Goal: Task Accomplishment & Management: Complete application form

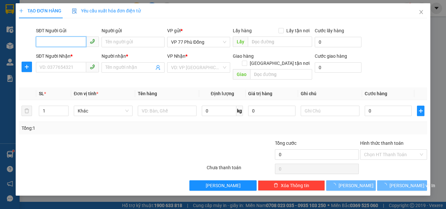
click at [69, 40] on input "SĐT Người Gửi" at bounding box center [61, 42] width 50 height 10
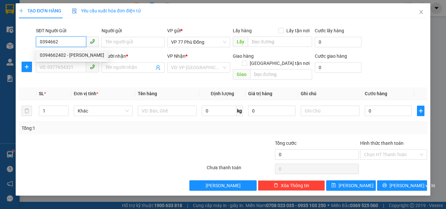
click at [66, 55] on div "0394662402 - [PERSON_NAME]" at bounding box center [72, 55] width 64 height 7
type input "0394662402"
type input "VÂN"
type input "0394662402"
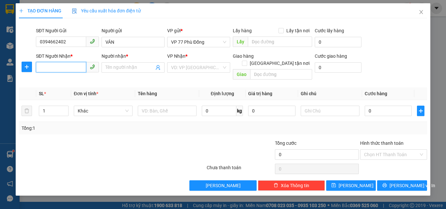
drag, startPoint x: 66, startPoint y: 65, endPoint x: 74, endPoint y: 70, distance: 9.5
click at [67, 65] on input "SĐT Người Nhận *" at bounding box center [61, 67] width 50 height 10
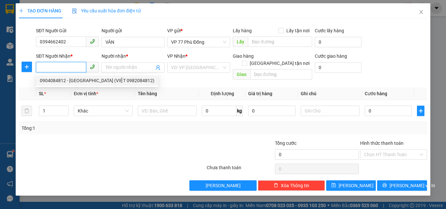
click at [70, 80] on div "0904084812 - [GEOGRAPHIC_DATA] (VIỆT 0982084812)" at bounding box center [97, 80] width 115 height 7
type input "0904084812"
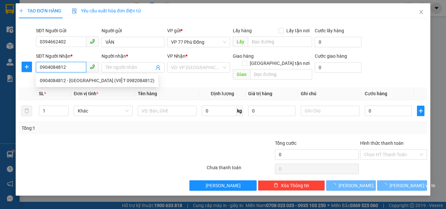
type input "HÀ (VIỆT 0982084812)"
checkbox input "true"
type input "209/22/4 an [PERSON_NAME], [GEOGRAPHIC_DATA]"
type input "60.000"
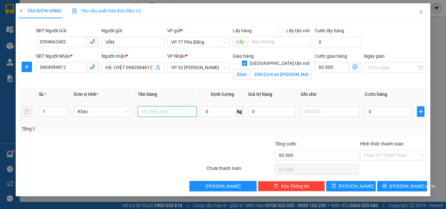
click at [174, 110] on input "text" at bounding box center [167, 111] width 59 height 10
type input "tp"
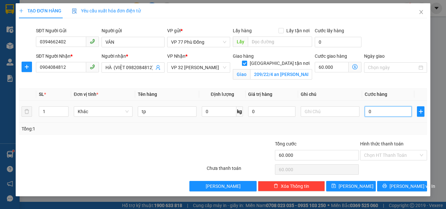
click at [380, 113] on input "0" at bounding box center [388, 111] width 47 height 10
type input "5"
type input "60.005"
type input "50"
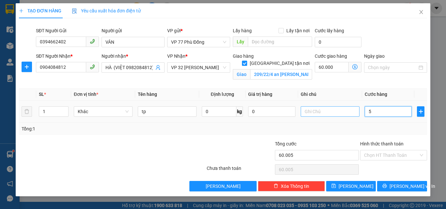
type input "60.050"
type input "500"
type input "60.500"
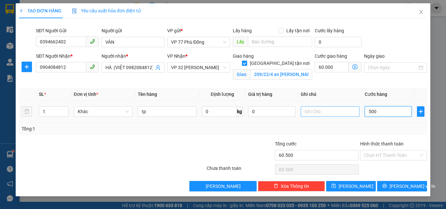
type input "5.000"
type input "65.000"
type input "50.000"
type input "110.000"
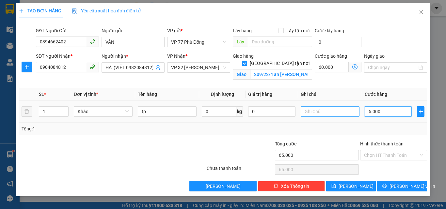
type input "110.000"
type input "50.000"
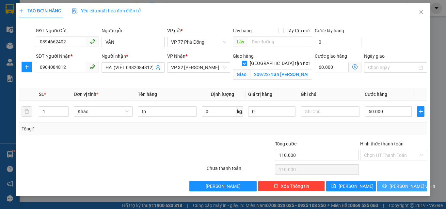
click at [408, 188] on span "[PERSON_NAME] và In" at bounding box center [412, 186] width 46 height 7
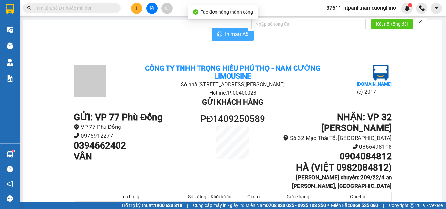
drag, startPoint x: 234, startPoint y: 34, endPoint x: 241, endPoint y: 48, distance: 16.5
click at [233, 34] on span "In mẫu A5" at bounding box center [236, 34] width 23 height 8
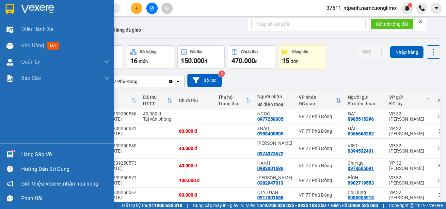
drag, startPoint x: 22, startPoint y: 154, endPoint x: 166, endPoint y: 171, distance: 144.6
click at [26, 154] on div "Hàng sắp về" at bounding box center [65, 155] width 88 height 10
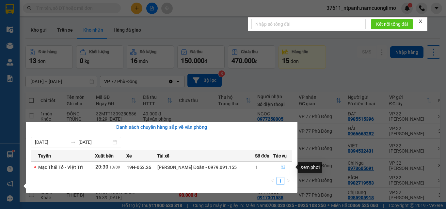
click at [280, 168] on icon "file-done" at bounding box center [282, 167] width 5 height 5
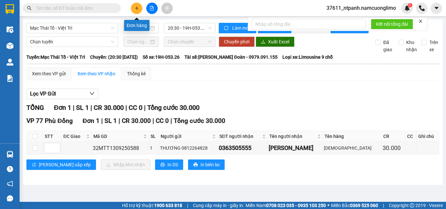
click at [135, 8] on icon "plus" at bounding box center [136, 8] width 5 height 5
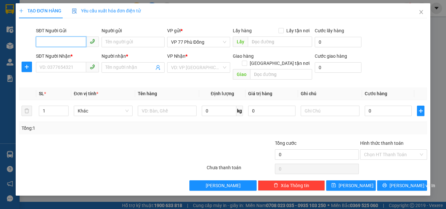
click at [80, 42] on input "SĐT Người Gửi" at bounding box center [61, 42] width 50 height 10
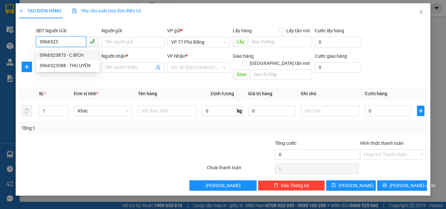
click at [73, 54] on div "0966523873 - C BÍCH" at bounding box center [67, 55] width 55 height 7
type input "0966523873"
type input "C BÍCH"
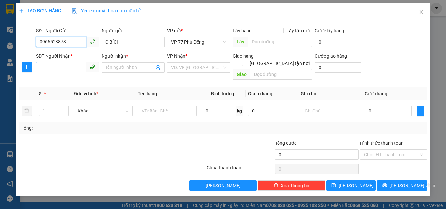
type input "0966523873"
click at [72, 66] on input "SĐT Người Nhận *" at bounding box center [61, 67] width 50 height 10
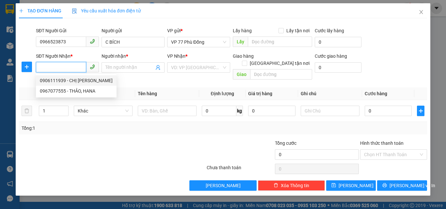
click at [64, 79] on div "0906111939 - CHỊ [PERSON_NAME]" at bounding box center [76, 80] width 73 height 7
type input "0906111939"
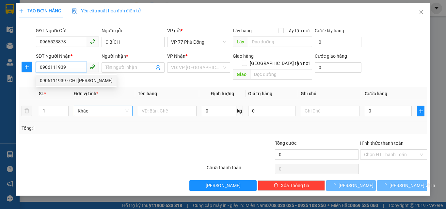
type input "CHỊ [PERSON_NAME]"
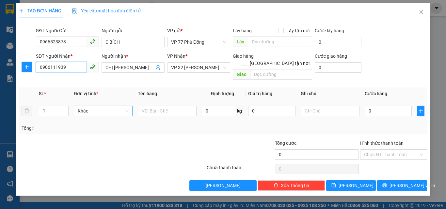
click at [116, 107] on span "Khác" at bounding box center [103, 111] width 51 height 10
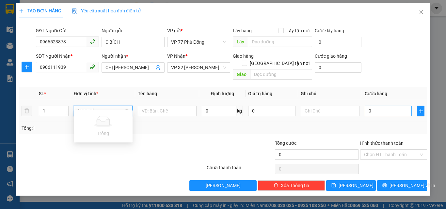
type input "hoa quả"
click at [379, 108] on input "0" at bounding box center [388, 111] width 47 height 10
type input "4"
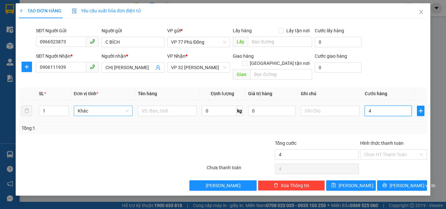
type input "40"
type input "400"
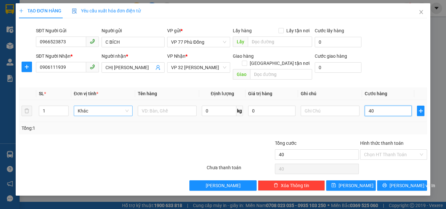
type input "400"
type input "4.000"
type input "40.000"
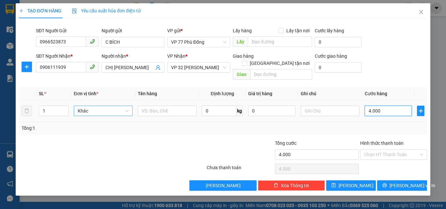
type input "40.000"
click at [160, 106] on input "text" at bounding box center [167, 111] width 59 height 10
type input "hoa quả"
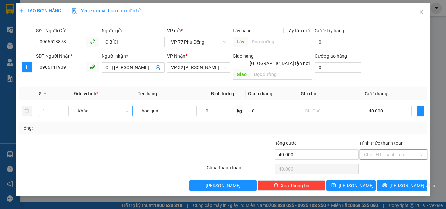
click at [401, 150] on input "Hình thức thanh toán" at bounding box center [391, 155] width 55 height 10
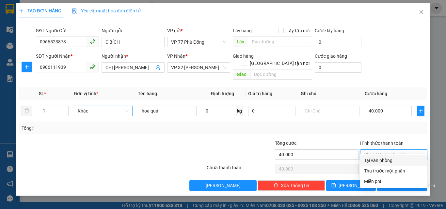
click at [390, 159] on div "Tại văn phòng" at bounding box center [393, 160] width 59 height 7
type input "0"
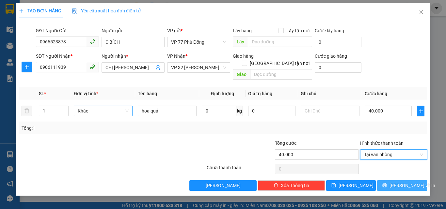
click at [403, 182] on span "[PERSON_NAME] và In" at bounding box center [412, 185] width 46 height 7
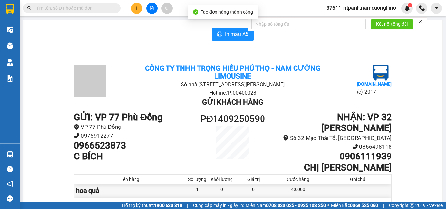
click at [235, 27] on div "In mẫu A5 Công ty TNHH Trọng Hiếu [GEOGRAPHIC_DATA] - Nam Cường Limousine Số nh…" at bounding box center [232, 184] width 419 height 328
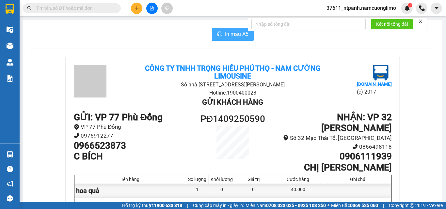
click at [232, 37] on span "In mẫu A5" at bounding box center [236, 34] width 23 height 8
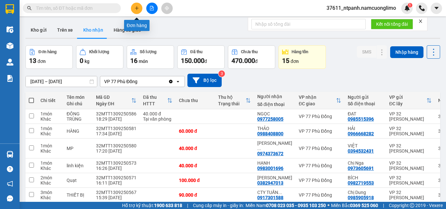
click at [137, 9] on icon "plus" at bounding box center [136, 8] width 5 height 5
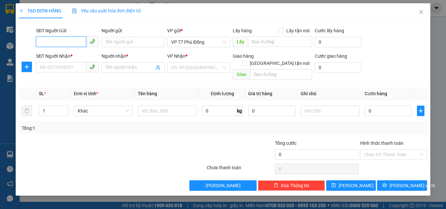
click at [70, 42] on input "SĐT Người Gửi" at bounding box center [61, 42] width 50 height 10
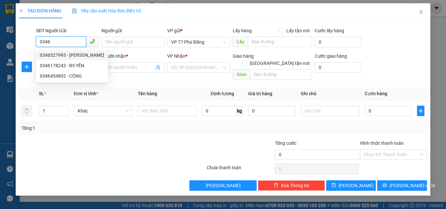
click at [83, 54] on div "0346527993 - [PERSON_NAME]" at bounding box center [72, 55] width 64 height 7
type input "0346527993"
type input "PK BÌNH MINH"
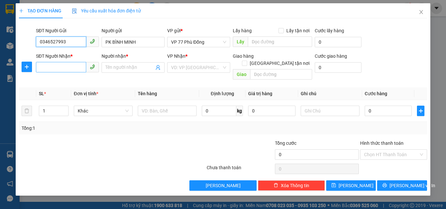
type input "0346527993"
click at [81, 65] on input "SĐT Người Nhận *" at bounding box center [61, 67] width 50 height 10
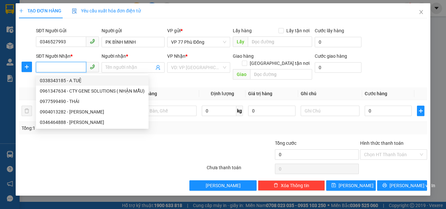
click at [77, 81] on div "0338343185 - A TUỆ" at bounding box center [92, 80] width 105 height 7
type input "0338343185"
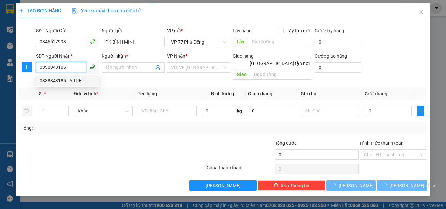
type input "A TUỆ"
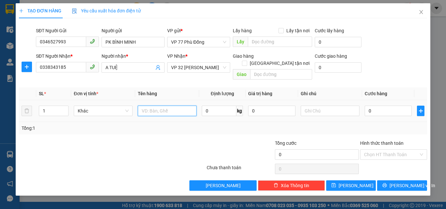
click at [158, 106] on input "text" at bounding box center [167, 111] width 59 height 10
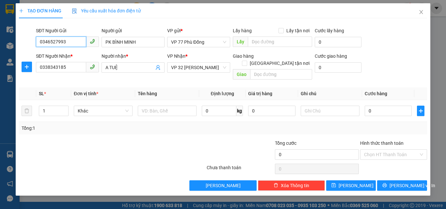
drag, startPoint x: 74, startPoint y: 41, endPoint x: 15, endPoint y: 45, distance: 58.9
click at [15, 45] on div "TẠO ĐƠN HÀNG Yêu cầu xuất hóa đơn điện tử Transit Pickup Surcharge Ids Transit …" at bounding box center [223, 104] width 446 height 209
drag, startPoint x: 419, startPoint y: 11, endPoint x: 260, endPoint y: 8, distance: 159.3
click at [419, 11] on icon "close" at bounding box center [420, 11] width 5 height 5
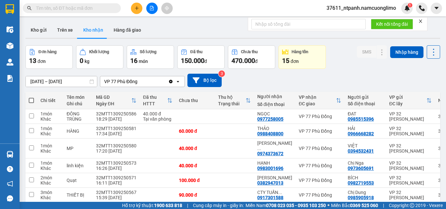
paste input "0346527993"
type input "0346527993"
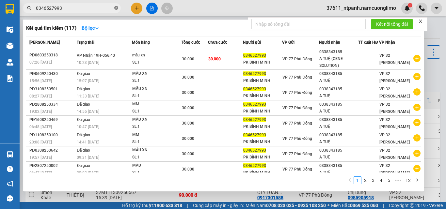
click at [115, 8] on icon "close-circle" at bounding box center [116, 8] width 4 height 4
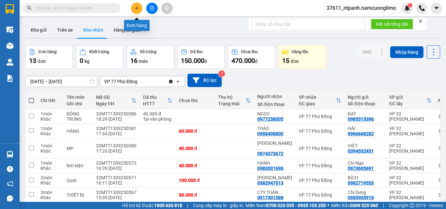
click at [135, 8] on icon "plus" at bounding box center [136, 8] width 5 height 5
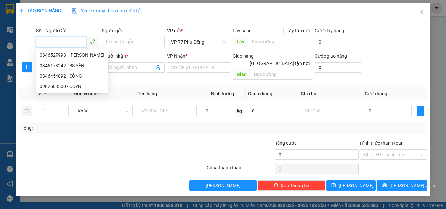
paste input "0346527993"
type input "0346527993"
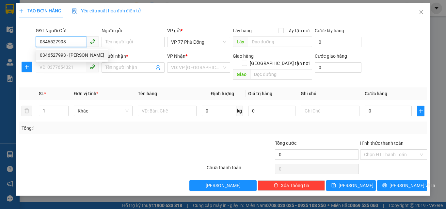
click at [89, 55] on div "0346527993 - [PERSON_NAME]" at bounding box center [72, 55] width 64 height 7
type input "PK BÌNH MINH"
type input "0346527993"
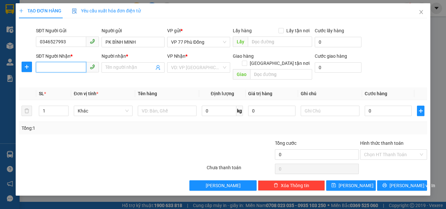
click at [72, 65] on input "SĐT Người Nhận *" at bounding box center [61, 67] width 50 height 10
click at [79, 80] on div "0338343185 - A TUỆ" at bounding box center [67, 80] width 55 height 7
type input "0338343185"
type input "A TUỆ"
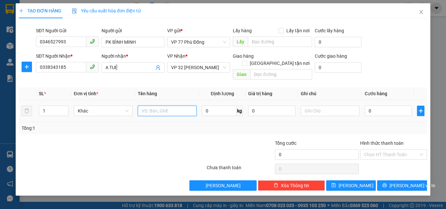
drag, startPoint x: 161, startPoint y: 102, endPoint x: 162, endPoint y: 83, distance: 19.9
click at [161, 106] on input "text" at bounding box center [167, 111] width 59 height 10
type input "mẫu xn"
click at [374, 107] on input "0" at bounding box center [388, 111] width 47 height 10
type input "3"
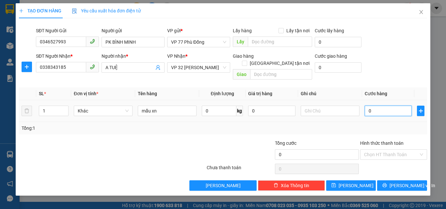
type input "3"
type input "30"
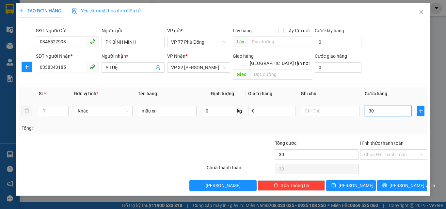
type input "300"
type input "3.000"
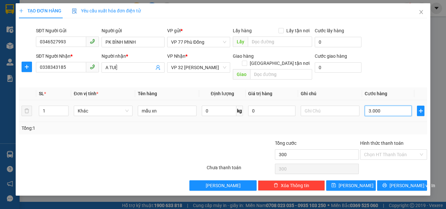
type input "3.000"
type input "30.000"
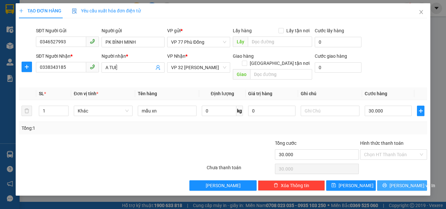
click at [404, 182] on span "[PERSON_NAME] và In" at bounding box center [412, 185] width 46 height 7
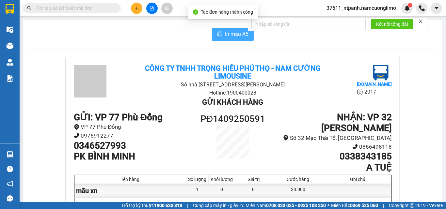
click at [221, 34] on button "In mẫu A5" at bounding box center [233, 34] width 42 height 13
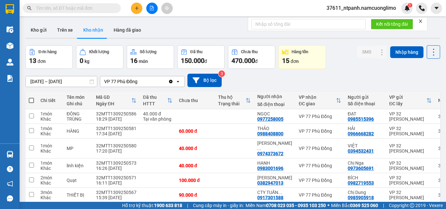
drag, startPoint x: 229, startPoint y: 83, endPoint x: 282, endPoint y: 101, distance: 56.5
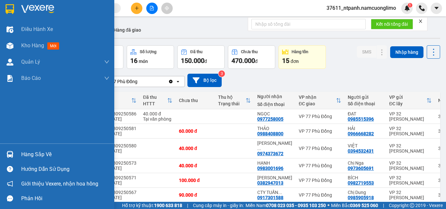
click at [27, 7] on img at bounding box center [37, 9] width 33 height 10
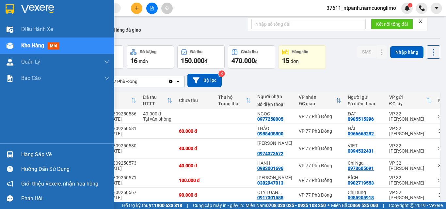
drag, startPoint x: 33, startPoint y: 154, endPoint x: 307, endPoint y: 157, distance: 273.5
click at [36, 154] on div "Hàng sắp về" at bounding box center [65, 155] width 88 height 10
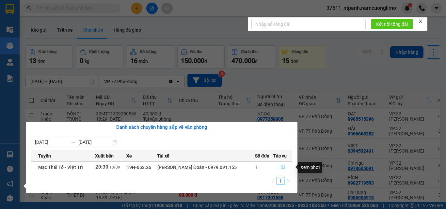
click at [281, 166] on icon "file-done" at bounding box center [282, 167] width 5 height 5
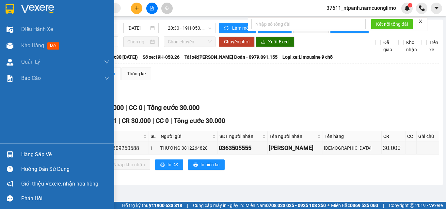
drag, startPoint x: 39, startPoint y: 154, endPoint x: 115, endPoint y: 156, distance: 75.4
click at [51, 153] on div "Hàng sắp về" at bounding box center [65, 155] width 88 height 10
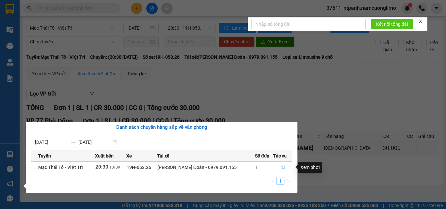
click at [282, 166] on icon "file-done" at bounding box center [282, 167] width 5 height 5
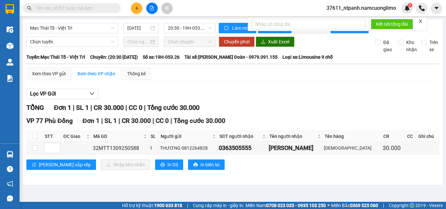
click at [140, 6] on button at bounding box center [136, 8] width 11 height 11
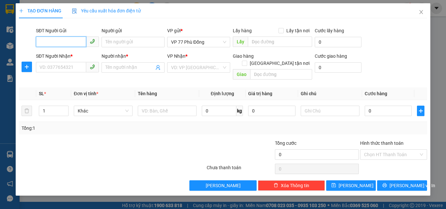
click at [78, 39] on input "SĐT Người Gửi" at bounding box center [61, 42] width 50 height 10
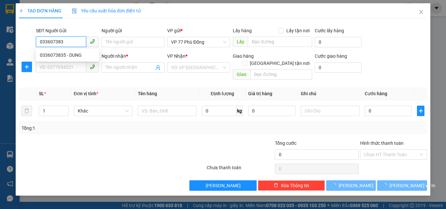
type input "0336073835"
drag, startPoint x: 63, startPoint y: 53, endPoint x: 71, endPoint y: 61, distance: 11.3
click at [63, 54] on div "0336073835 - DUNG" at bounding box center [67, 55] width 55 height 7
type input "DUNG"
type input "0336073835"
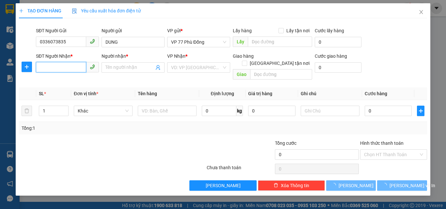
click at [71, 66] on input "SĐT Người Nhận *" at bounding box center [61, 67] width 50 height 10
click at [67, 89] on div "0382707576 - LY" at bounding box center [67, 90] width 55 height 7
type input "0382707576"
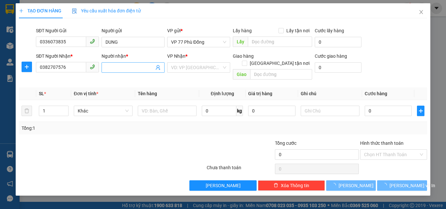
click at [141, 69] on input "Người nhận *" at bounding box center [129, 67] width 49 height 7
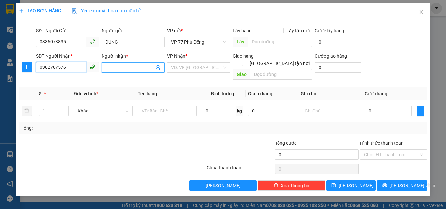
click at [69, 67] on input "0382707576" at bounding box center [61, 67] width 50 height 10
type input "LY"
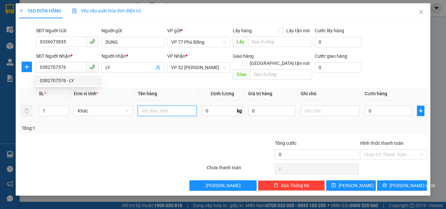
click at [164, 106] on input "text" at bounding box center [167, 111] width 59 height 10
type input "qa"
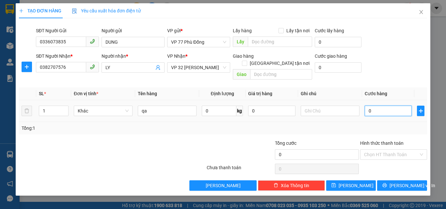
click at [390, 106] on input "0" at bounding box center [388, 111] width 47 height 10
type input "4"
type input "40"
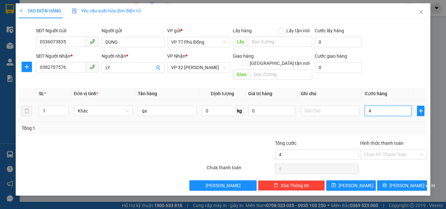
type input "40"
type input "400"
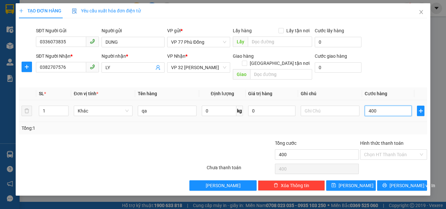
type input "4.000"
type input "40.000"
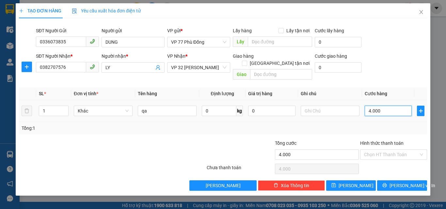
type input "40.000"
click at [400, 182] on span "[PERSON_NAME] và In" at bounding box center [412, 185] width 46 height 7
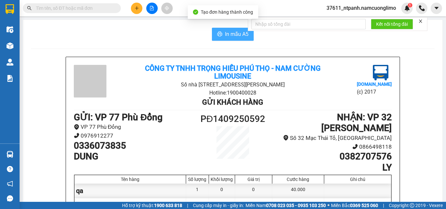
click at [241, 36] on span "In mẫu A5" at bounding box center [236, 34] width 23 height 8
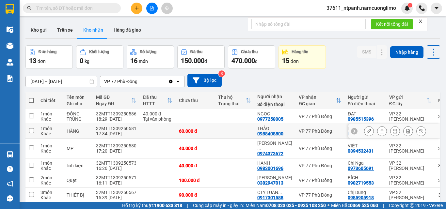
drag, startPoint x: 252, startPoint y: 82, endPoint x: 304, endPoint y: 156, distance: 90.9
click at [341, 140] on tbody "1 món Khác ĐÔNG TRÙNG 32MTT1309250586 18:29 [DATE] 40.000 đ Tại văn phòng NGỌC …" at bounding box center [295, 185] width 541 height 152
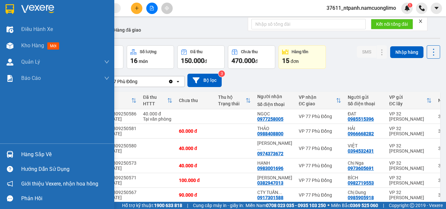
click at [19, 157] on div "Hàng sắp về" at bounding box center [57, 154] width 114 height 15
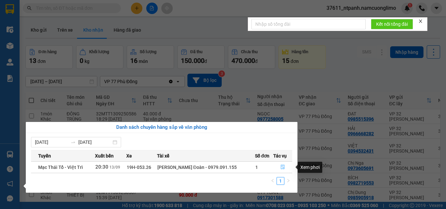
click at [283, 169] on icon "file-done" at bounding box center [282, 167] width 5 height 5
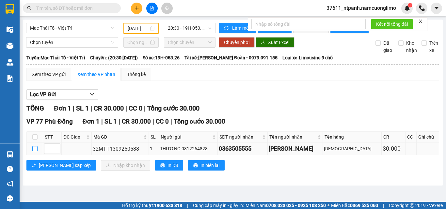
click at [35, 151] on input "checkbox" at bounding box center [34, 148] width 5 height 5
checkbox input "true"
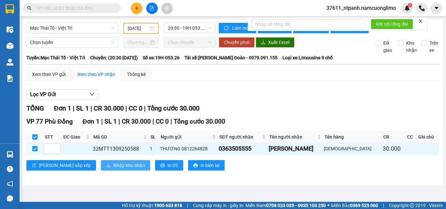
click at [113, 169] on span "Nhập kho nhận" at bounding box center [129, 165] width 32 height 7
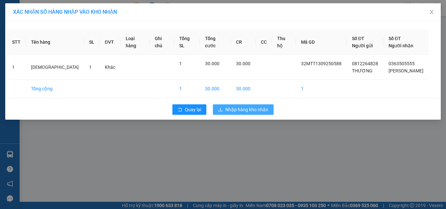
click at [249, 109] on span "Nhập hàng kho nhận" at bounding box center [246, 109] width 43 height 7
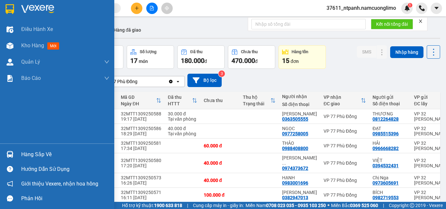
click at [5, 9] on div at bounding box center [9, 8] width 11 height 11
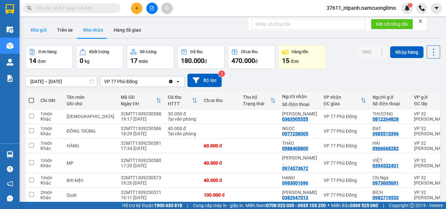
click at [42, 30] on button "Kho gửi" at bounding box center [38, 30] width 26 height 16
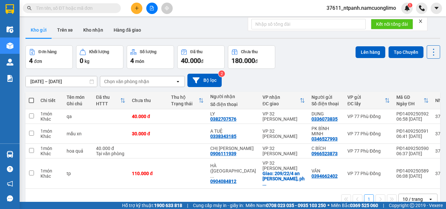
click at [29, 98] on span at bounding box center [31, 100] width 5 height 5
click at [31, 97] on input "checkbox" at bounding box center [31, 97] width 0 height 0
checkbox input "true"
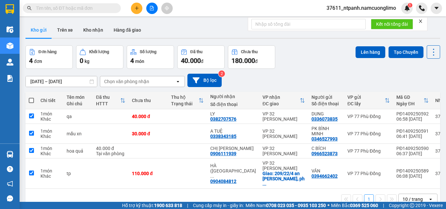
checkbox input "true"
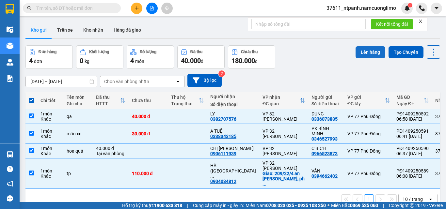
click at [358, 51] on button "Lên hàng" at bounding box center [370, 52] width 30 height 12
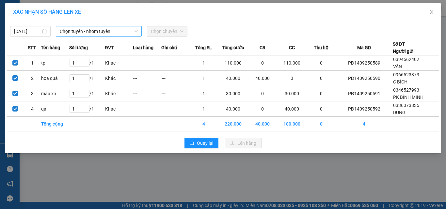
click at [89, 31] on span "Chọn tuyến - nhóm tuyến" at bounding box center [99, 31] width 78 height 10
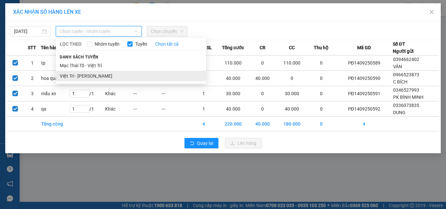
click at [77, 76] on li "Việt Trì - [PERSON_NAME]" at bounding box center [131, 76] width 150 height 10
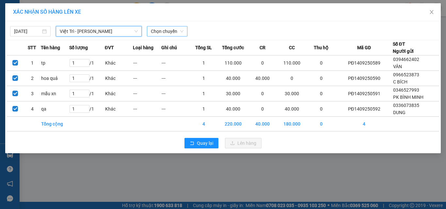
click at [165, 30] on span "Chọn chuyến" at bounding box center [167, 31] width 33 height 10
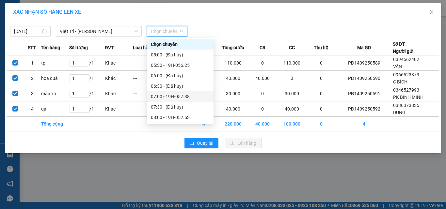
click at [181, 95] on div "07:00 - 19H-057.38" at bounding box center [180, 96] width 59 height 7
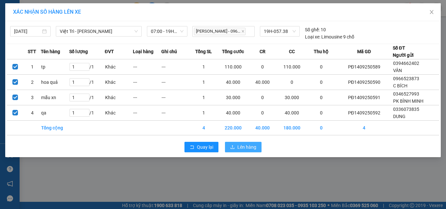
click at [248, 147] on span "Lên hàng" at bounding box center [246, 147] width 19 height 7
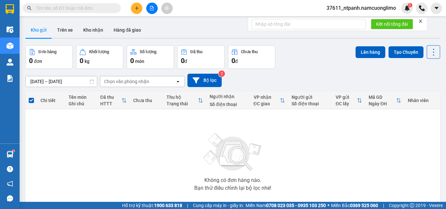
drag, startPoint x: 106, startPoint y: 8, endPoint x: 113, endPoint y: 10, distance: 7.0
click at [106, 8] on input "text" at bounding box center [74, 8] width 77 height 7
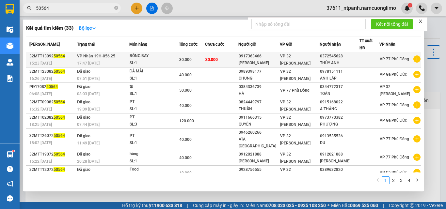
type input "50564"
click at [146, 60] on div "SL: 1" at bounding box center [154, 63] width 49 height 7
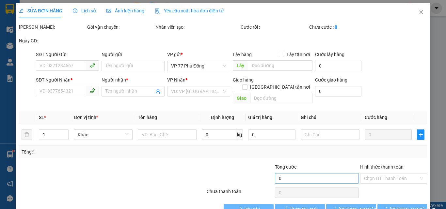
type input "0917363466"
type input "[PERSON_NAME]"
type input "0372545628"
type input "THÚY ANH"
type input "30.000"
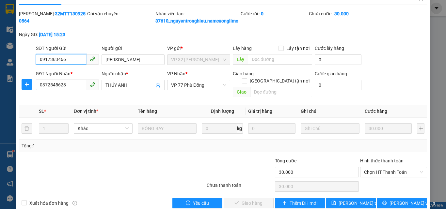
scroll to position [25, 0]
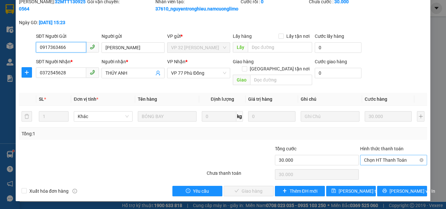
click at [392, 161] on span "Chọn HT Thanh Toán" at bounding box center [393, 160] width 59 height 10
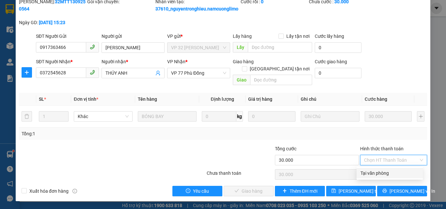
click at [380, 171] on div "Tại văn phòng" at bounding box center [389, 173] width 58 height 7
type input "0"
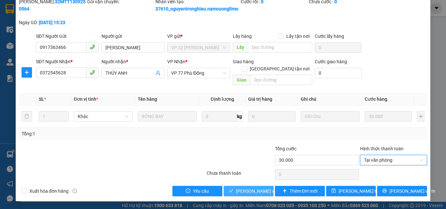
click at [253, 193] on span "[PERSON_NAME] và Giao hàng" at bounding box center [267, 191] width 63 height 7
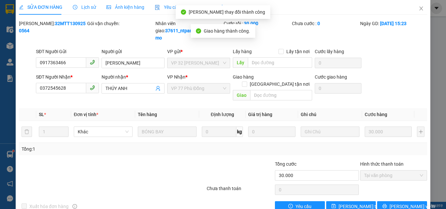
scroll to position [0, 0]
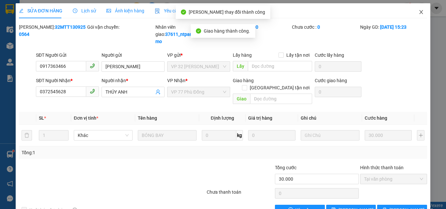
click at [419, 11] on icon "close" at bounding box center [420, 11] width 5 height 5
